Goal: Find specific page/section: Find specific page/section

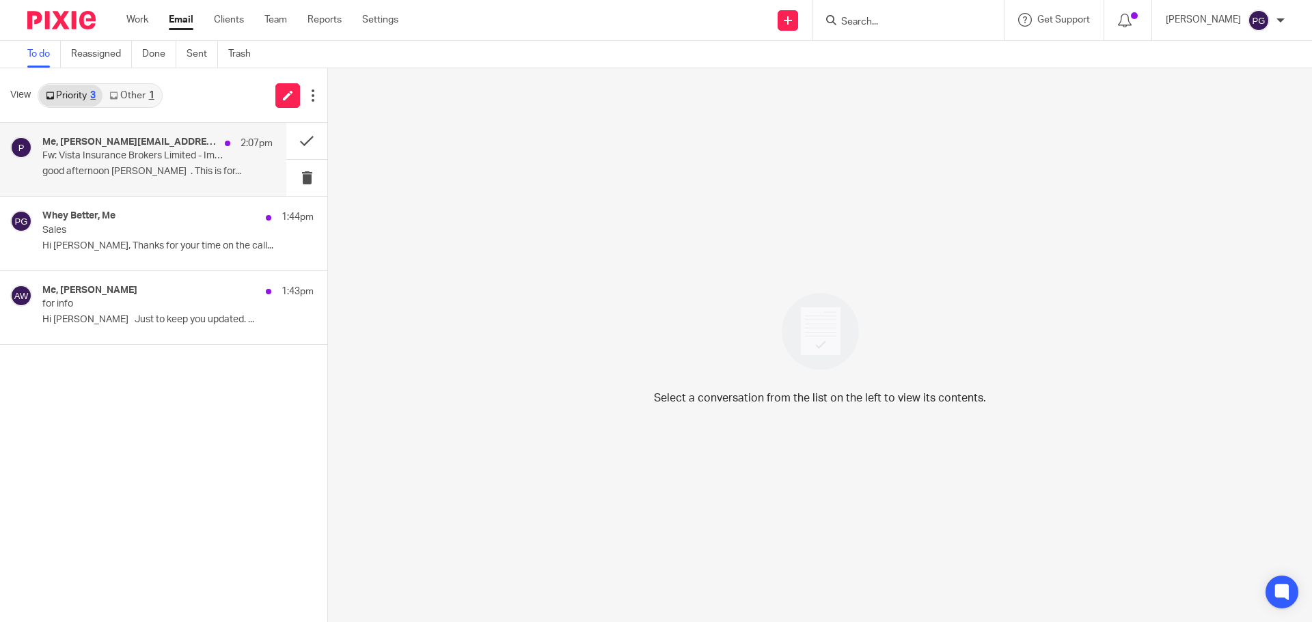
drag, startPoint x: 166, startPoint y: 158, endPoint x: 189, endPoint y: 154, distance: 23.6
click at [166, 158] on p "Fw: Vista Insurance Brokers Limited - Important Information about your finance …" at bounding box center [134, 156] width 184 height 12
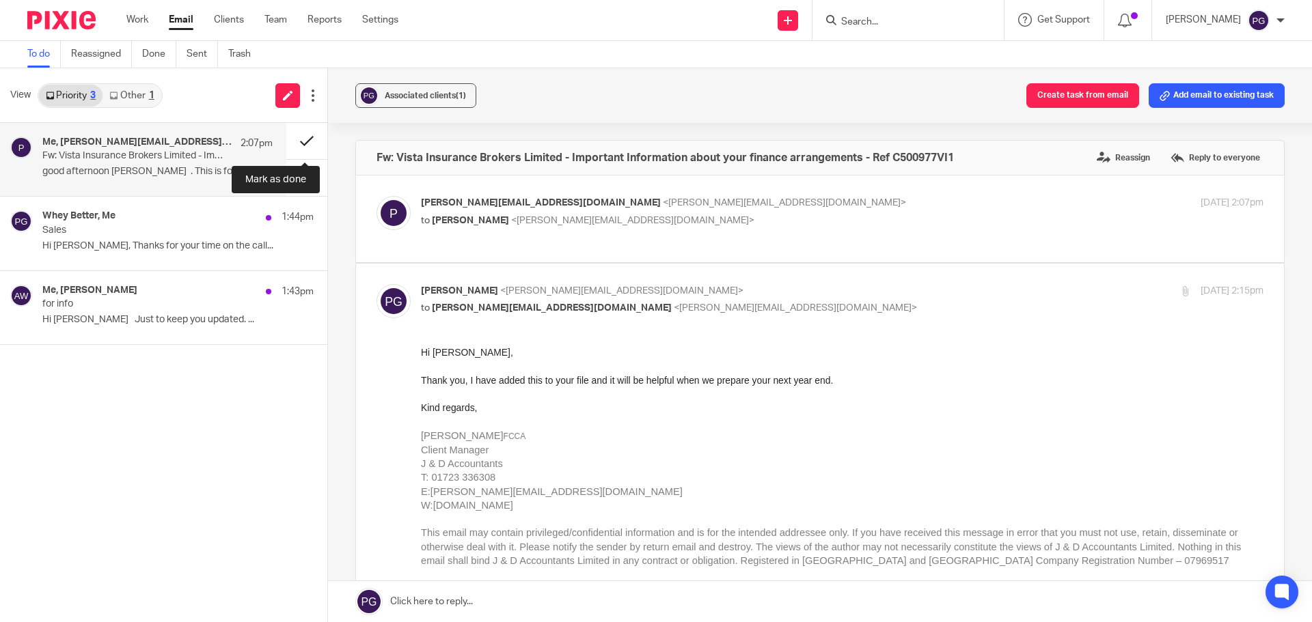
click at [310, 146] on button at bounding box center [306, 141] width 41 height 36
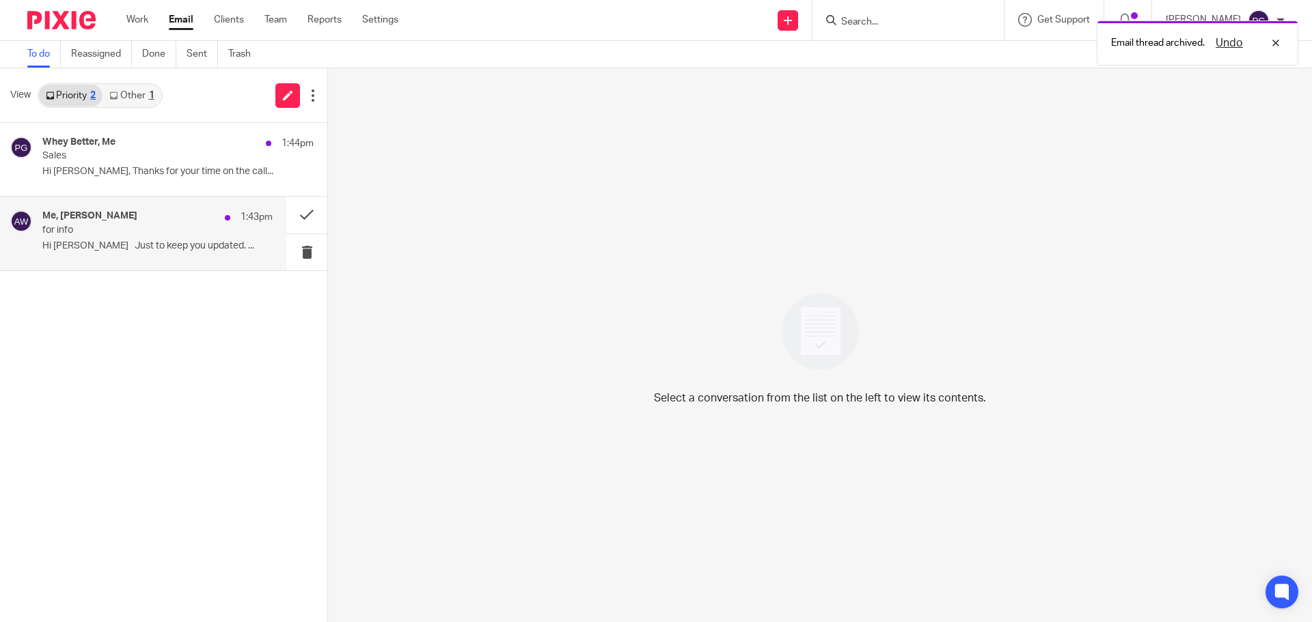
click at [136, 246] on p "Hi Yvonne Just to keep you updated. ..." at bounding box center [157, 246] width 230 height 12
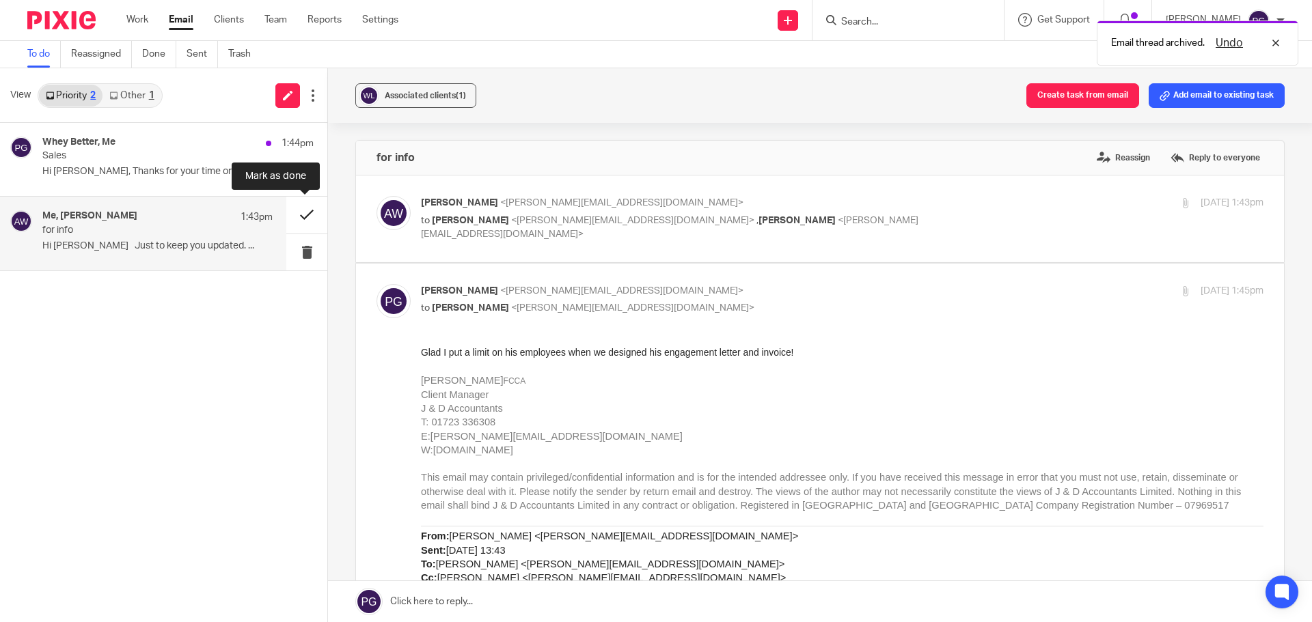
click at [303, 210] on button at bounding box center [306, 215] width 41 height 36
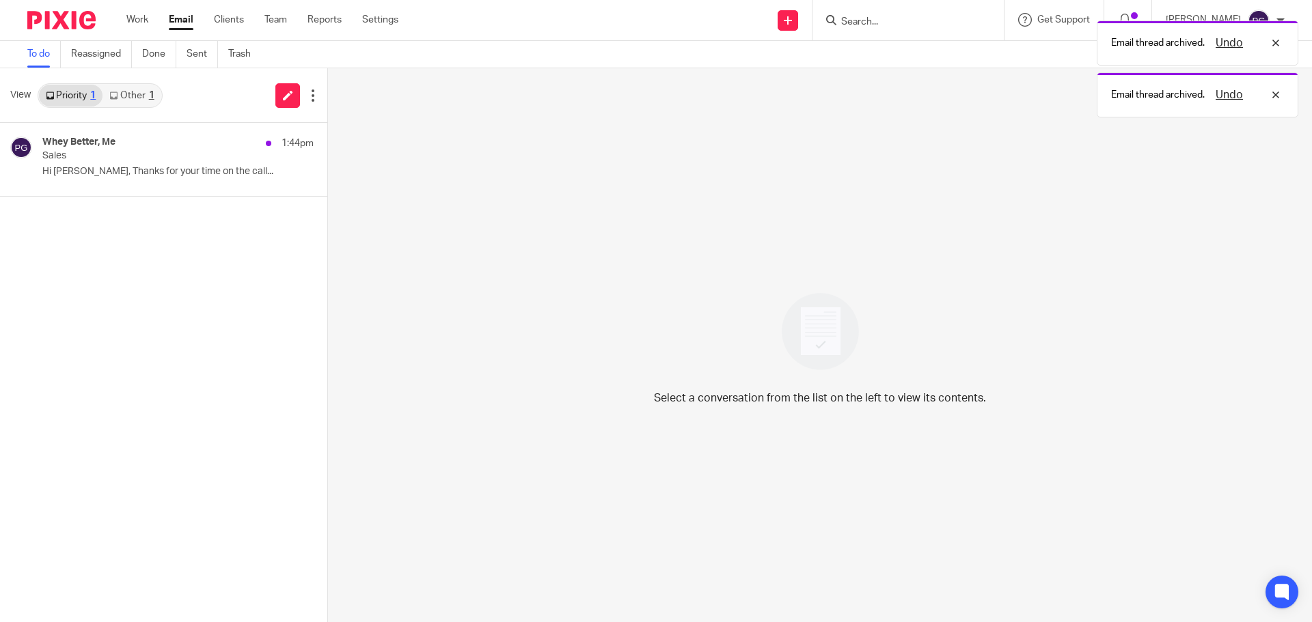
click at [132, 91] on link "Other 1" at bounding box center [131, 96] width 58 height 22
click at [72, 87] on link "Priority 1" at bounding box center [71, 96] width 64 height 22
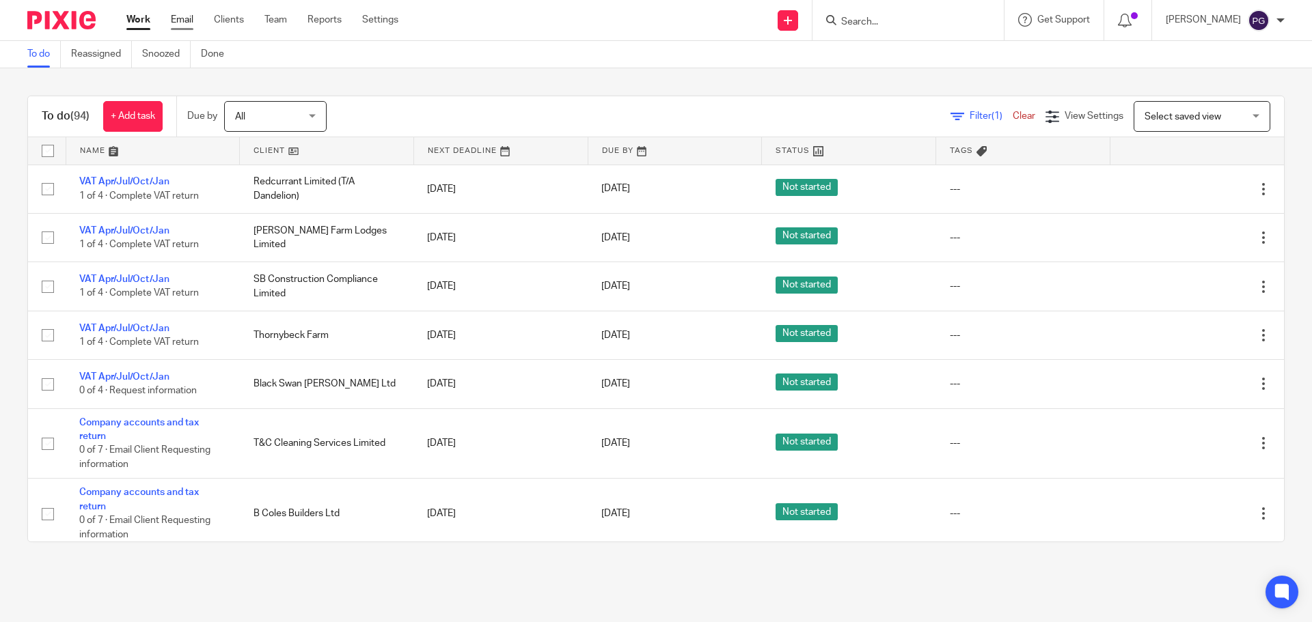
click at [180, 20] on link "Email" at bounding box center [182, 20] width 23 height 14
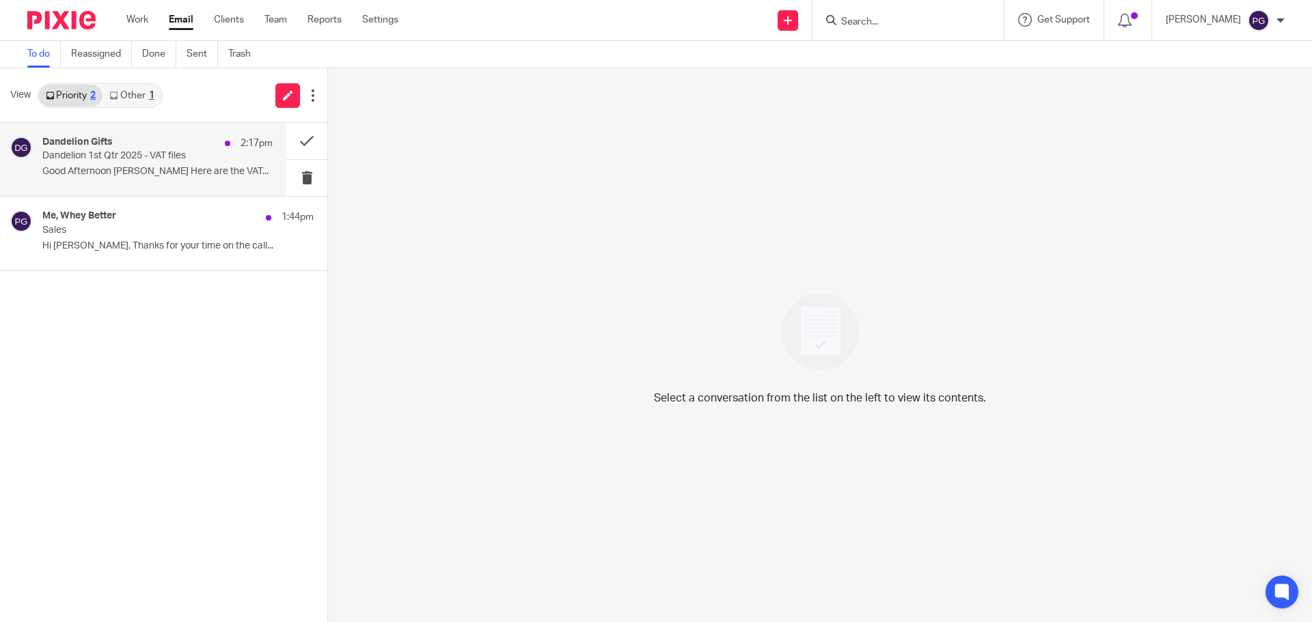
click at [164, 150] on p "Dandelion 1st Qtr 2025 - VAT files" at bounding box center [134, 156] width 184 height 12
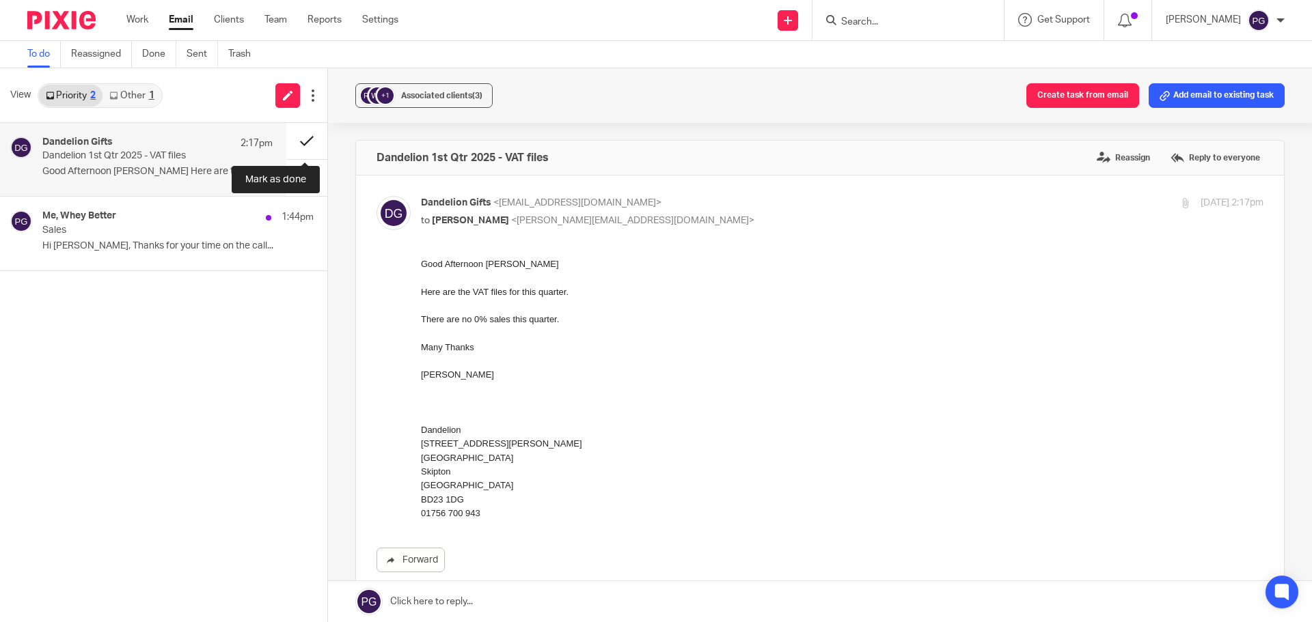
click at [306, 144] on button at bounding box center [306, 141] width 41 height 36
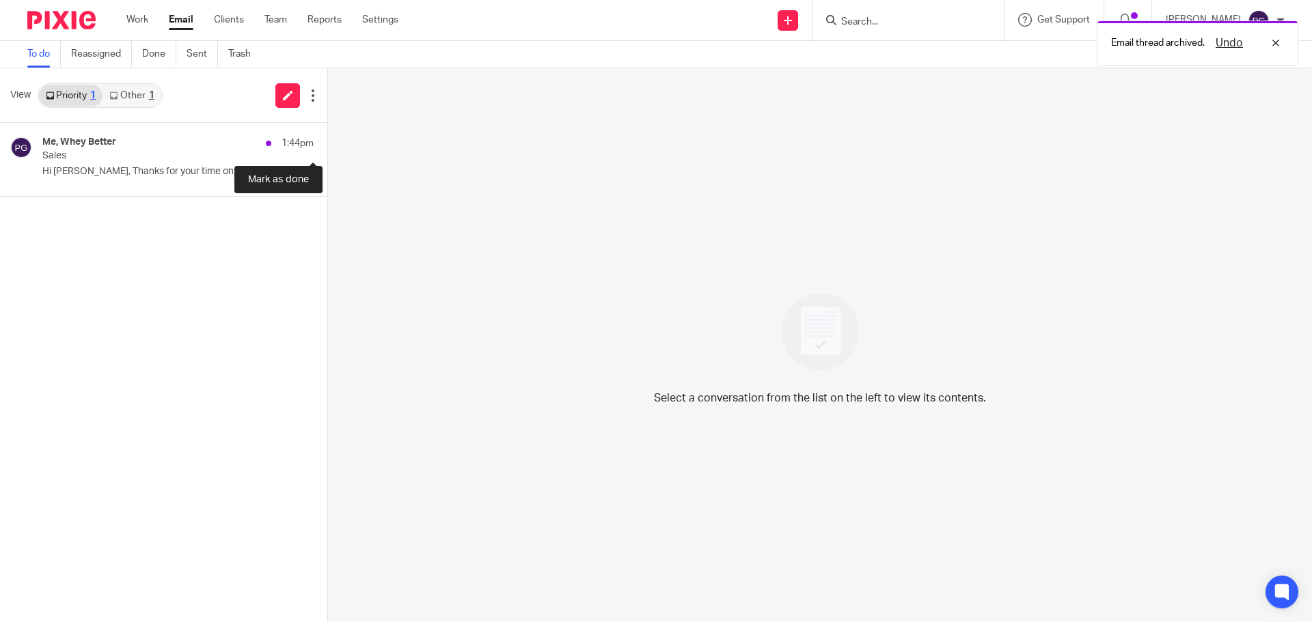
click at [327, 144] on button at bounding box center [332, 141] width 11 height 36
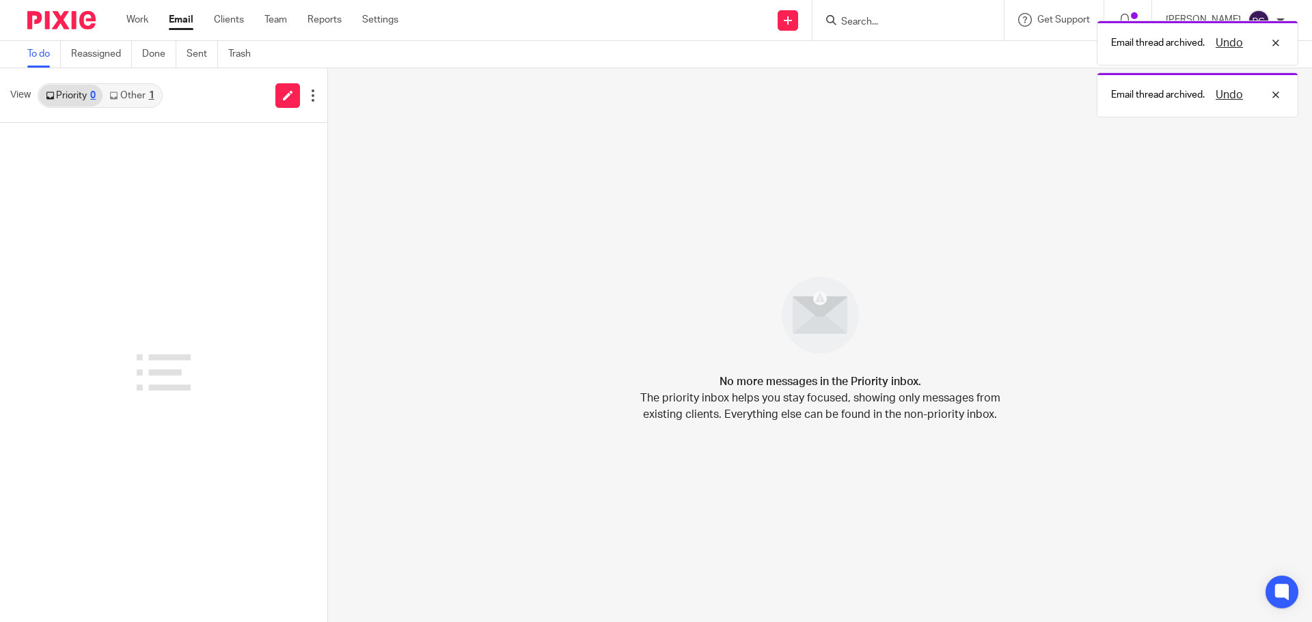
click at [131, 103] on link "Other 1" at bounding box center [131, 96] width 58 height 22
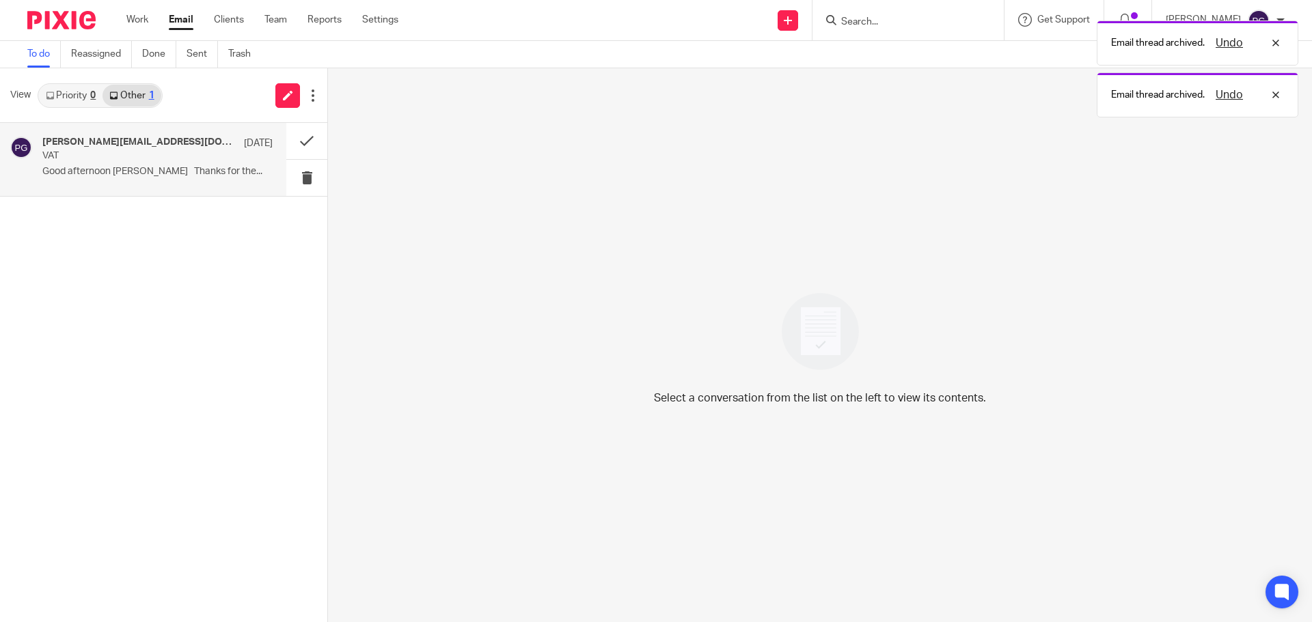
click at [133, 163] on div "philip@breworks.co.uk, Me 22 Aug VAT Good afternoon Philip Thanks for the..." at bounding box center [157, 160] width 230 height 46
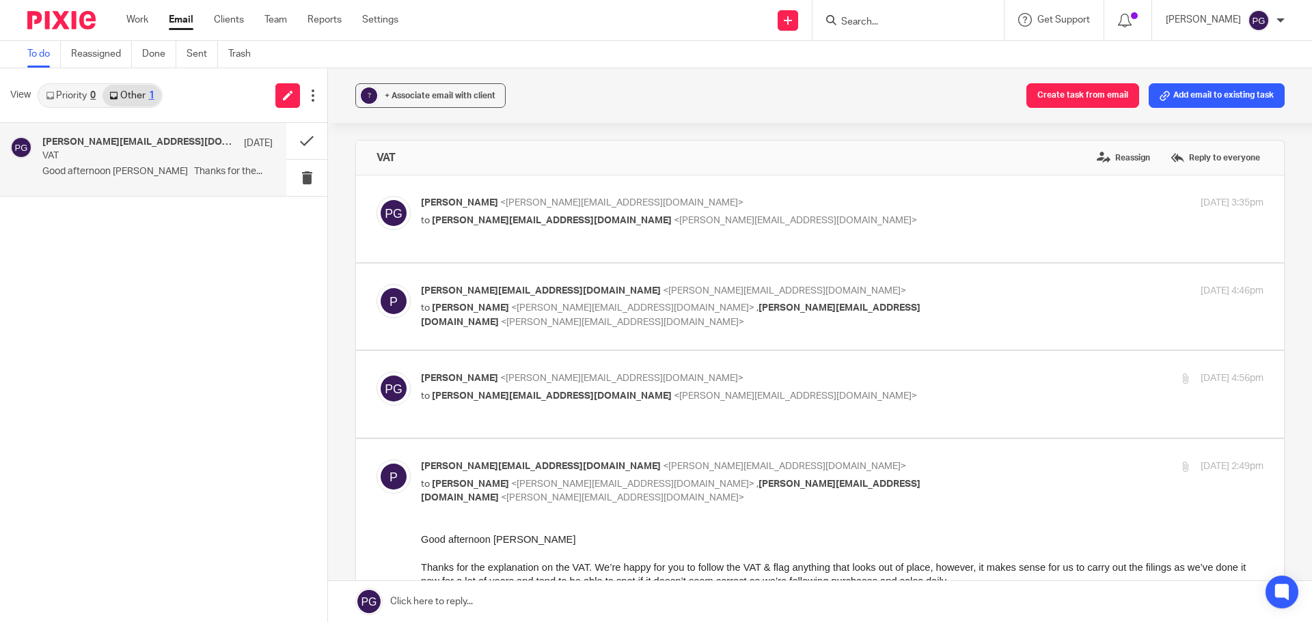
drag, startPoint x: 290, startPoint y: 409, endPoint x: 292, endPoint y: 417, distance: 9.1
click at [290, 409] on div "philip@breworks.co.uk, Me 22 Aug VAT Good afternoon Philip Thanks for the... Op…" at bounding box center [163, 372] width 327 height 499
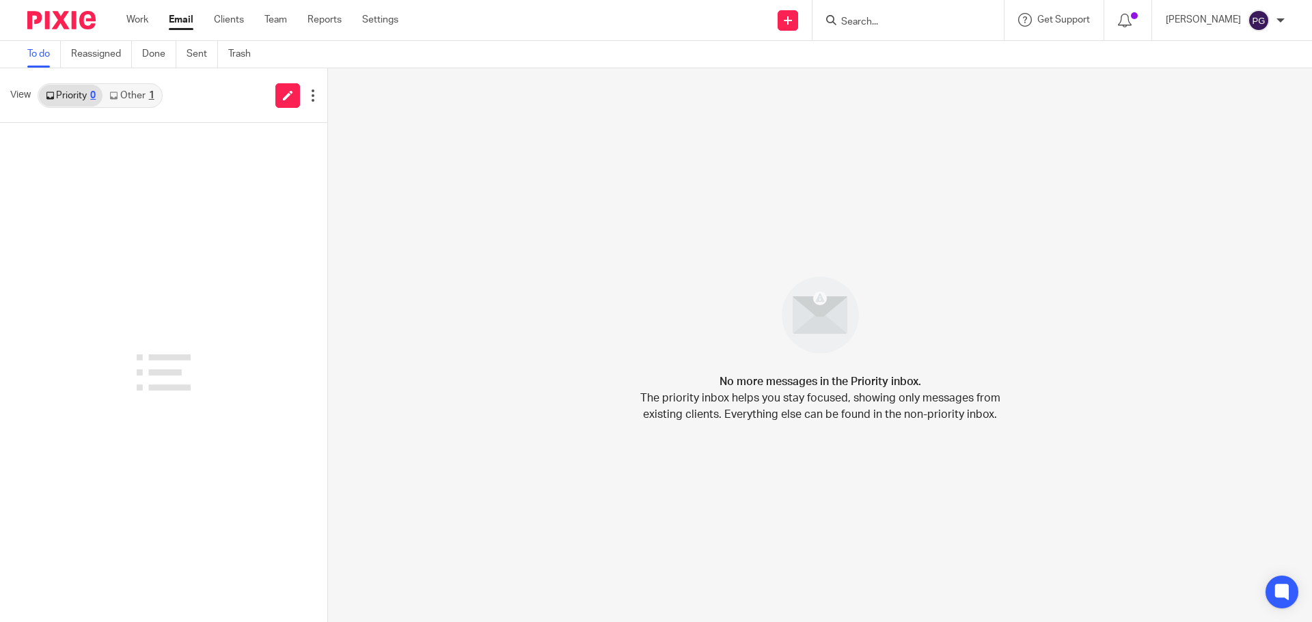
click at [913, 25] on input "Search" at bounding box center [901, 22] width 123 height 12
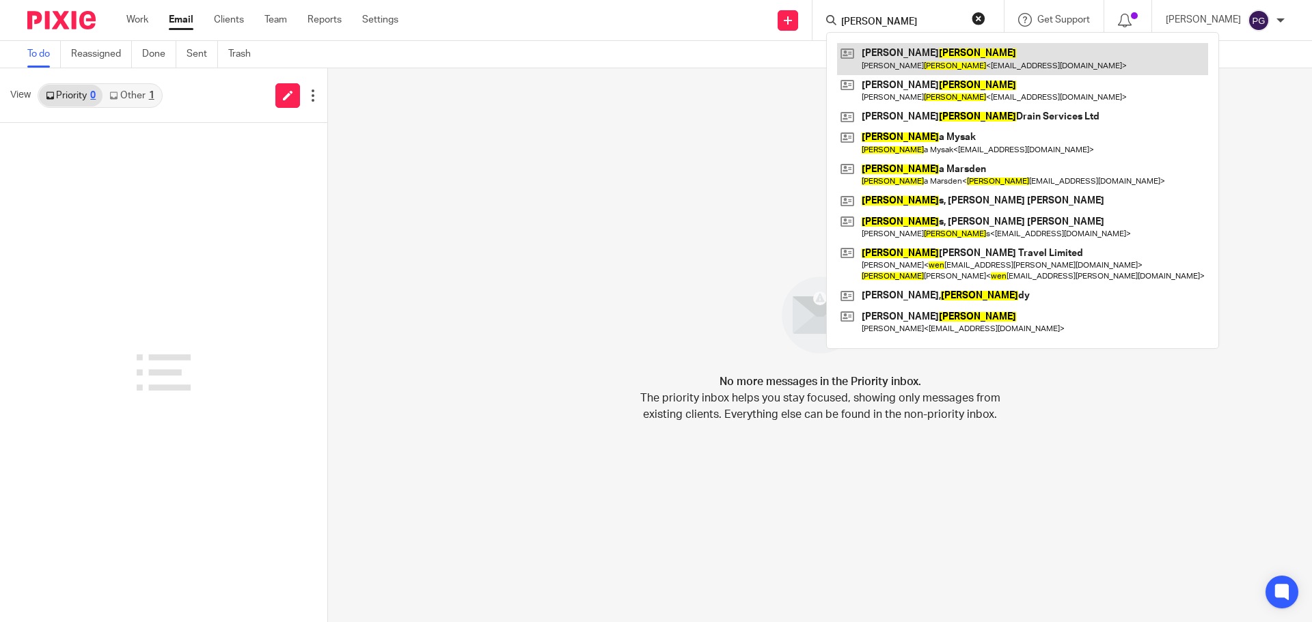
type input "owen"
click at [956, 69] on link at bounding box center [1022, 58] width 371 height 31
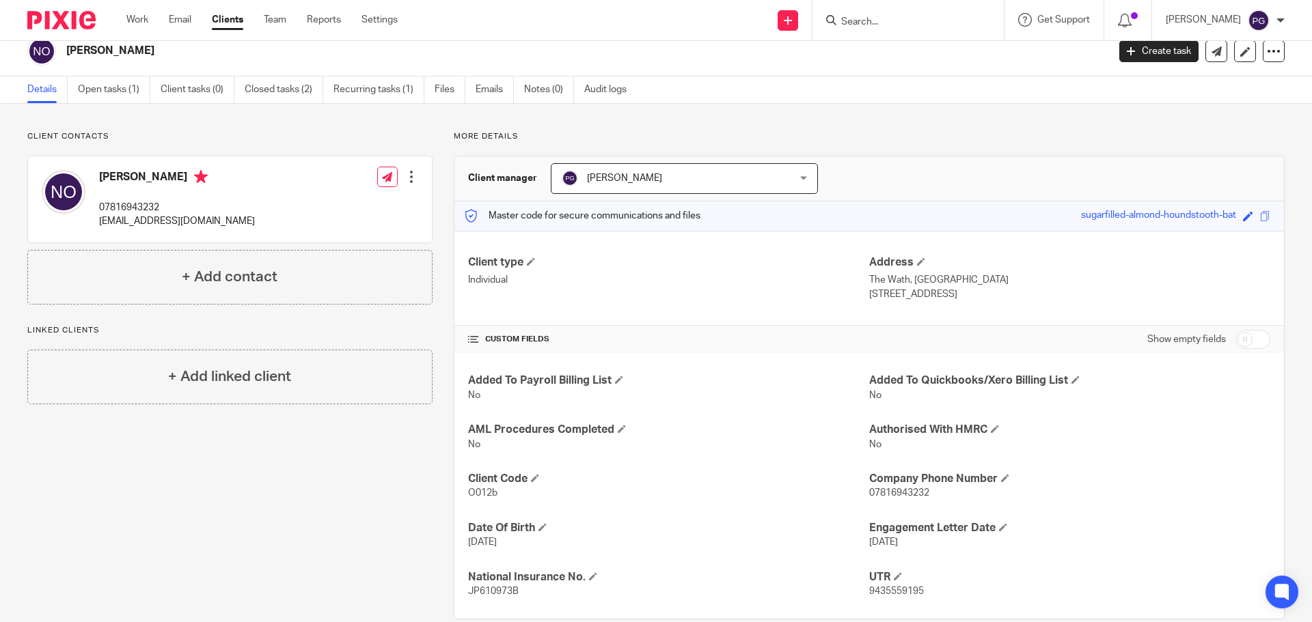
scroll to position [39, 0]
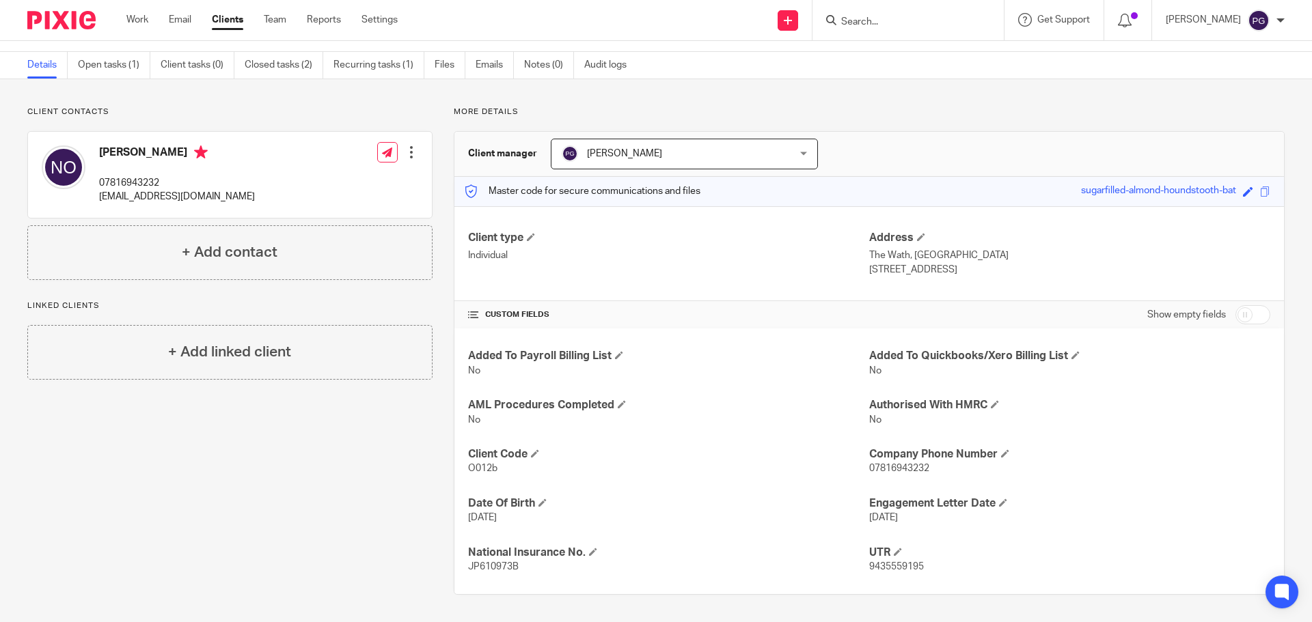
drag, startPoint x: 949, startPoint y: 569, endPoint x: 968, endPoint y: 563, distance: 20.1
click at [968, 563] on p "9435559195" at bounding box center [1069, 567] width 401 height 14
click at [968, 588] on div "Added To Payroll Billing List No Added To Quickbooks/Xero Billing List No AML P…" at bounding box center [868, 462] width 829 height 266
drag, startPoint x: 989, startPoint y: 564, endPoint x: 977, endPoint y: 577, distance: 17.9
click at [977, 577] on div "Added To Payroll Billing List No Added To Quickbooks/Xero Billing List No AML P…" at bounding box center [868, 462] width 829 height 266
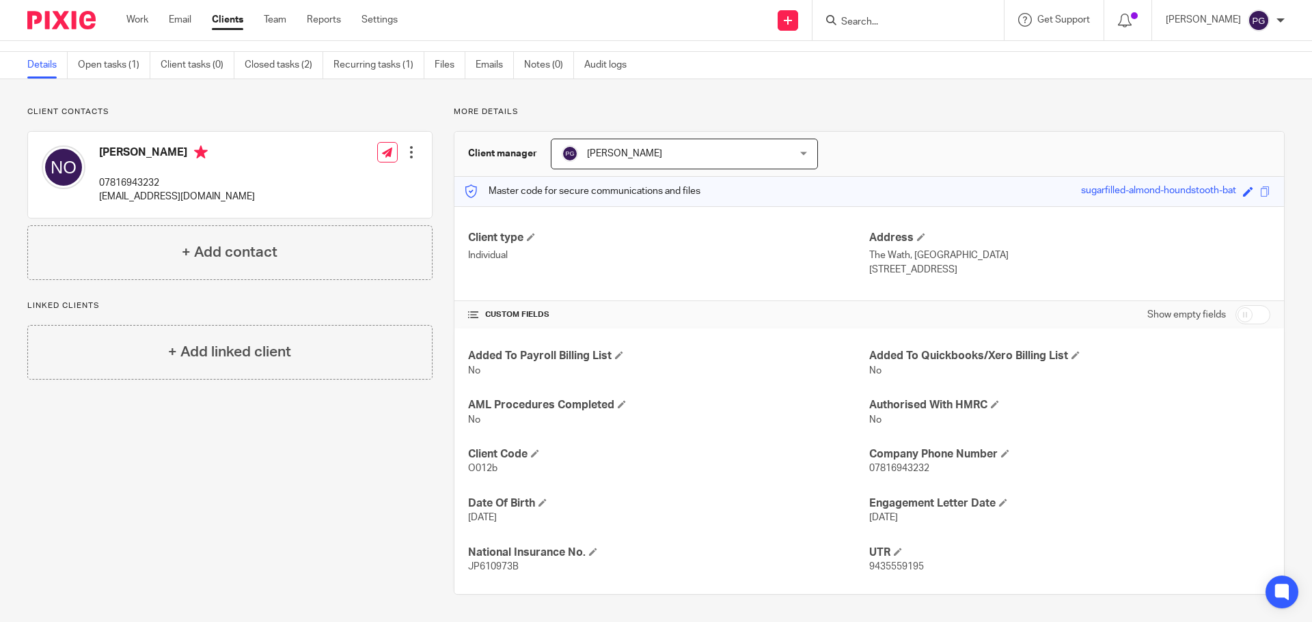
click at [972, 575] on div "Added To Payroll Billing List No Added To Quickbooks/Xero Billing List No AML P…" at bounding box center [868, 462] width 829 height 266
click at [903, 576] on div "Added To Payroll Billing List No Added To Quickbooks/Xero Billing List No AML P…" at bounding box center [868, 462] width 829 height 266
drag, startPoint x: 903, startPoint y: 576, endPoint x: 930, endPoint y: 552, distance: 35.8
click at [914, 553] on div "Added To Payroll Billing List No Added To Quickbooks/Xero Billing List No AML P…" at bounding box center [868, 462] width 829 height 266
click at [931, 552] on h4 "UTR" at bounding box center [1069, 553] width 401 height 14
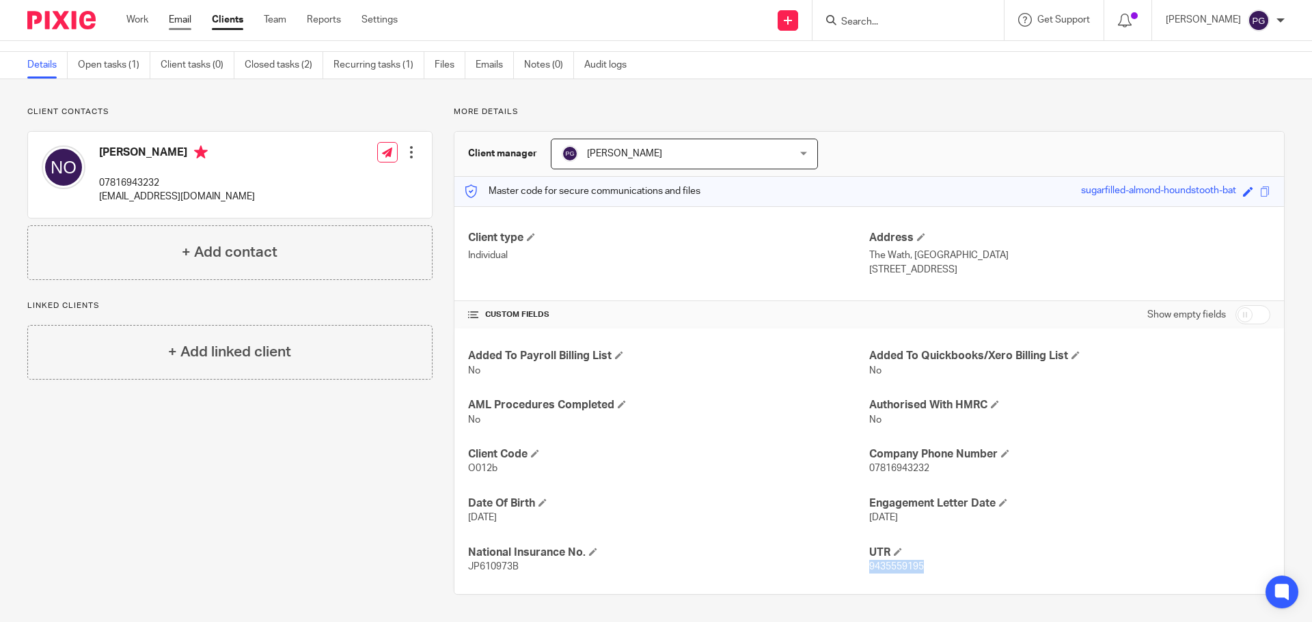
click at [177, 21] on link "Email" at bounding box center [180, 20] width 23 height 14
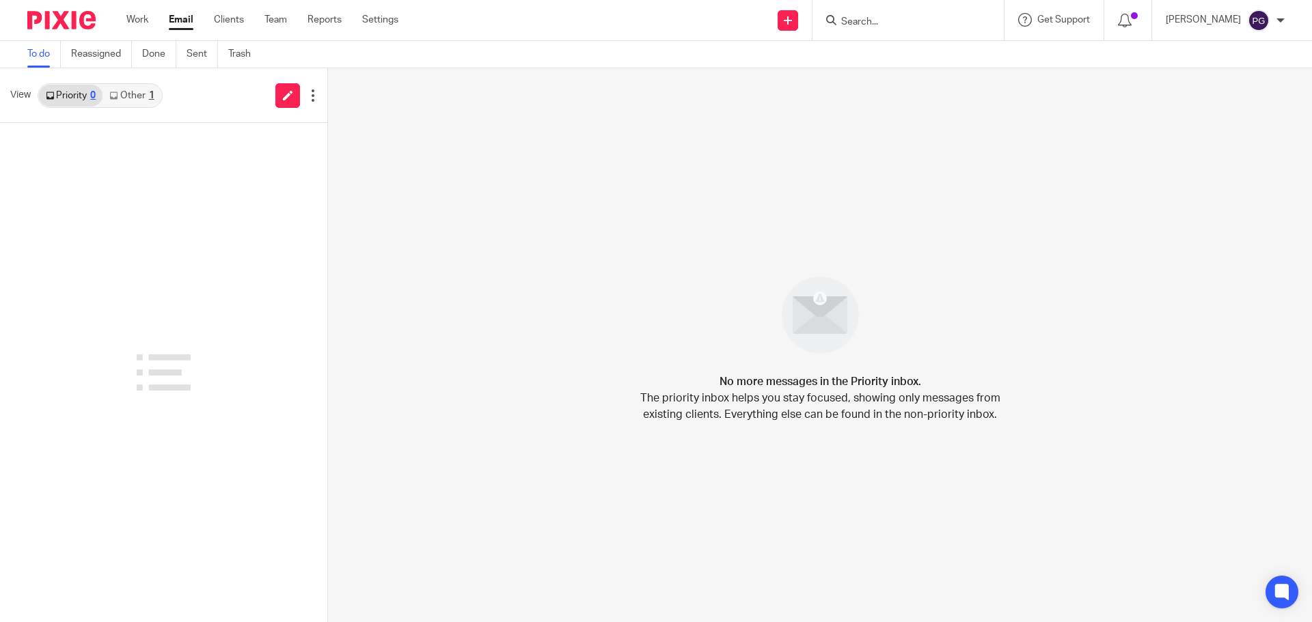
click at [130, 102] on link "Other 1" at bounding box center [131, 96] width 58 height 22
